Goal: Transaction & Acquisition: Subscribe to service/newsletter

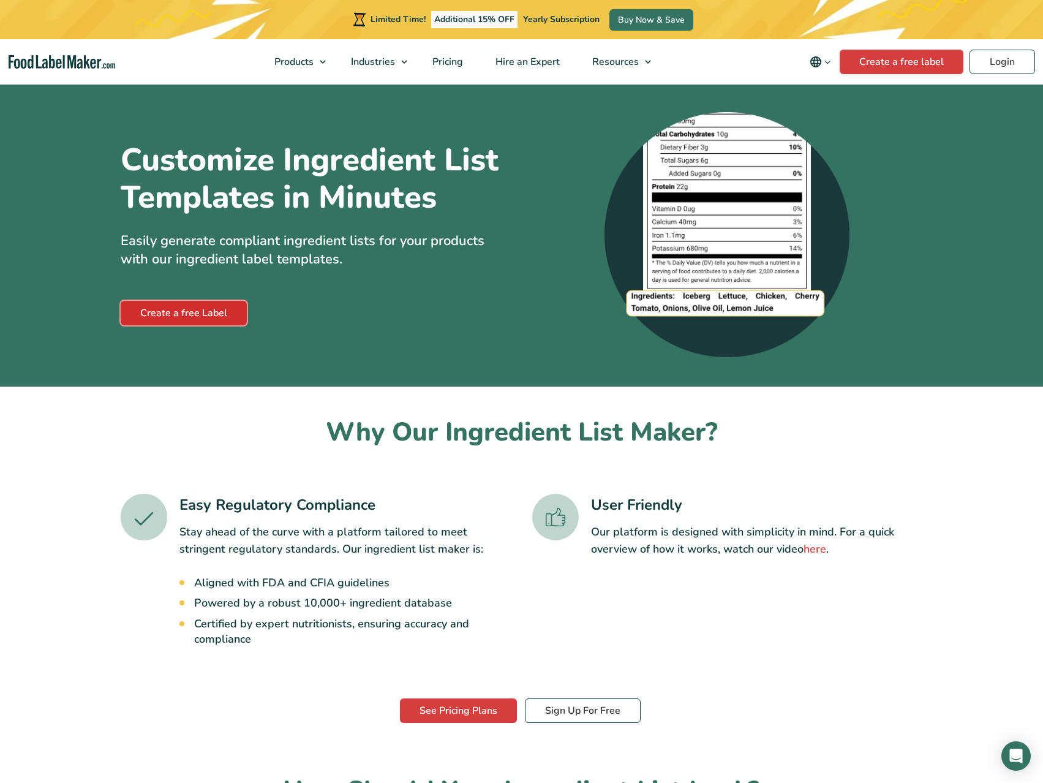
click at [221, 325] on link "Create a free Label" at bounding box center [184, 313] width 126 height 25
